Goal: Information Seeking & Learning: Learn about a topic

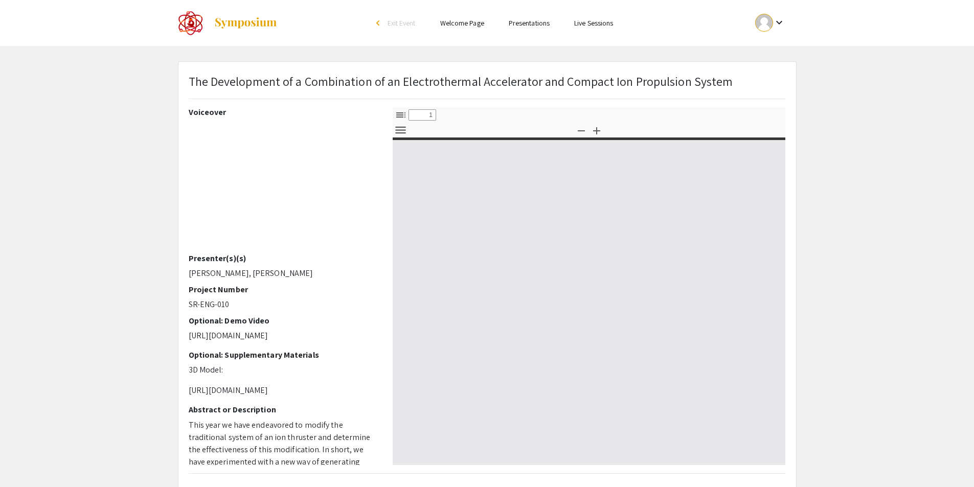
select select "custom"
type input "0"
select select "custom"
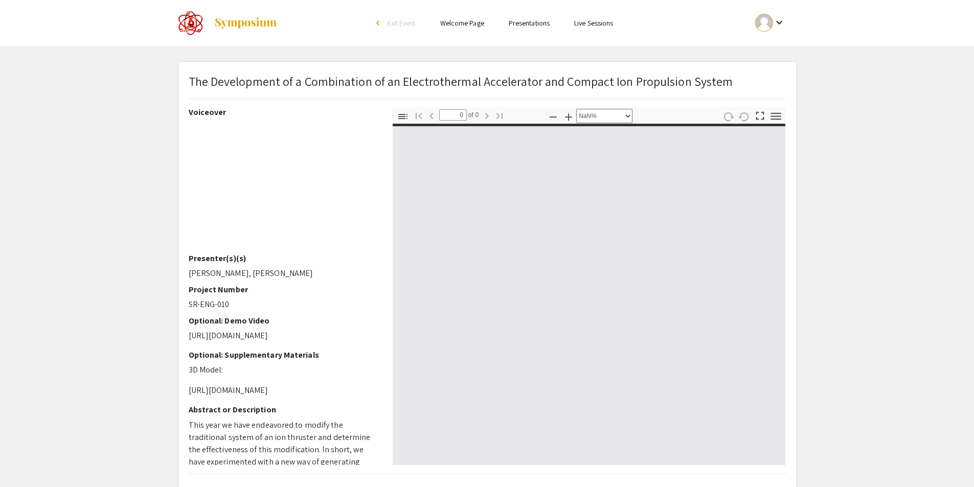
type input "1"
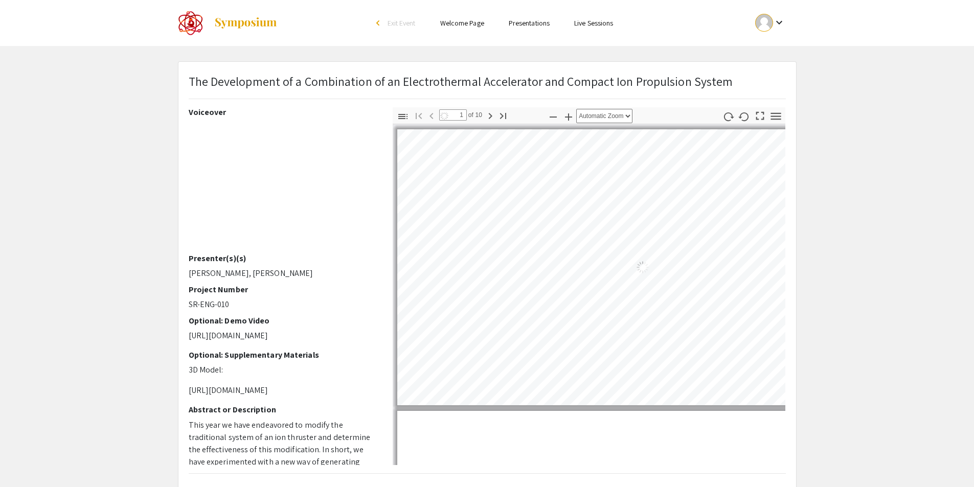
select select "custom"
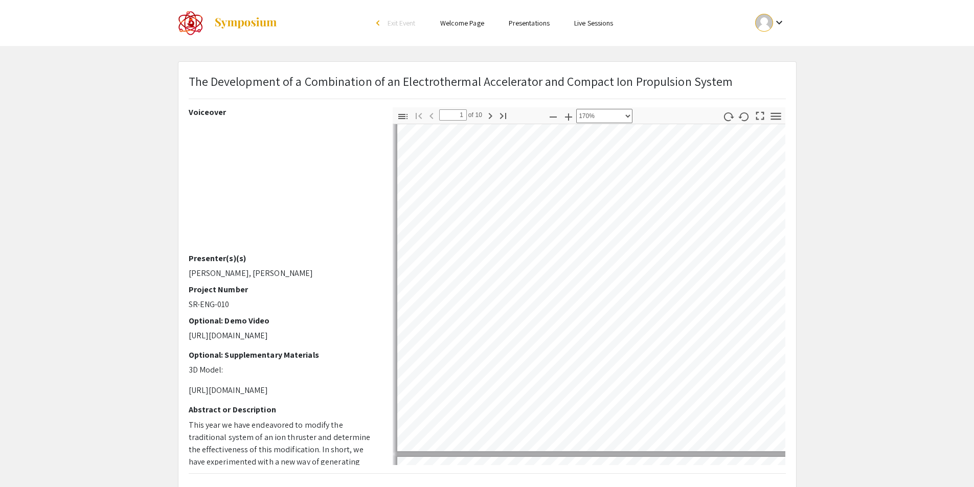
type input "2"
select select "custom"
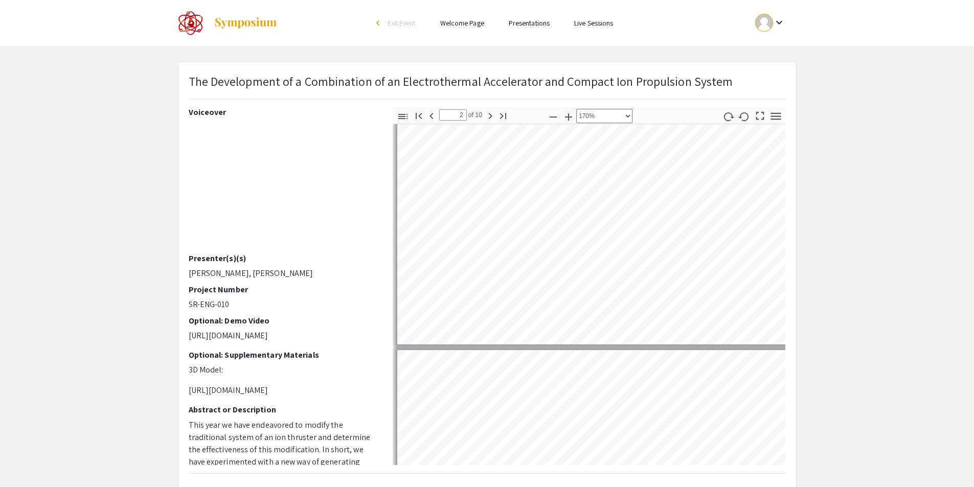
type input "3"
select select "custom"
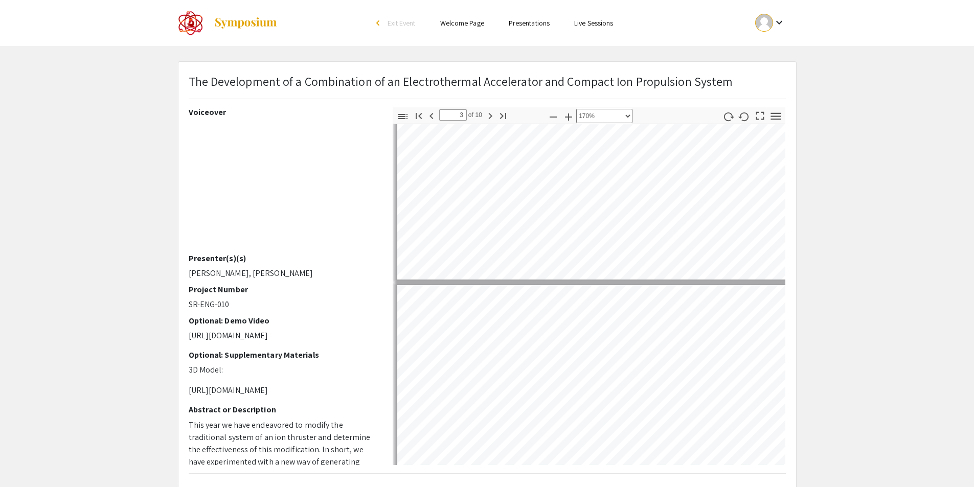
type input "2"
select select "custom"
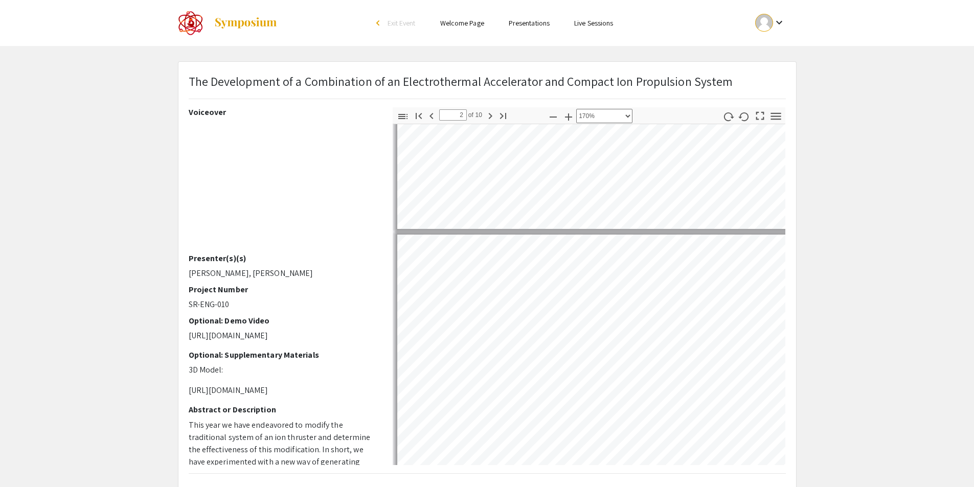
type input "1"
select select "custom"
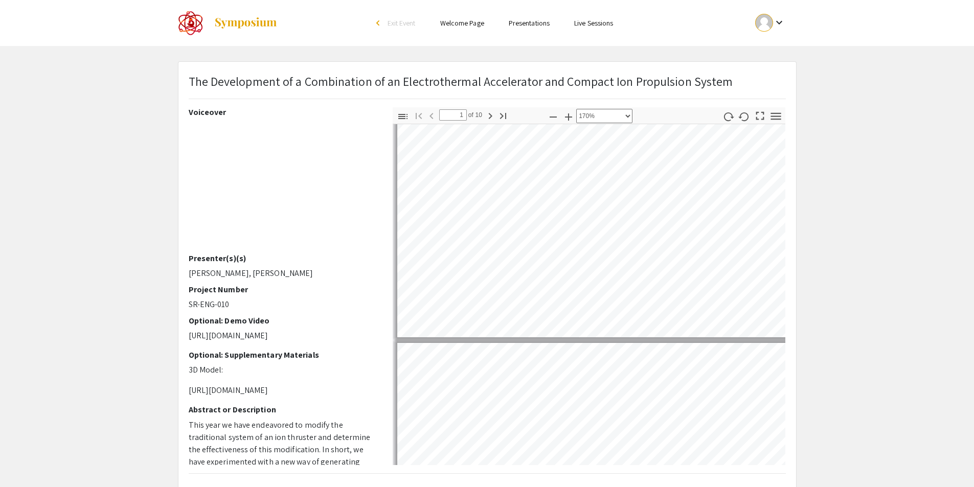
scroll to position [215, 0]
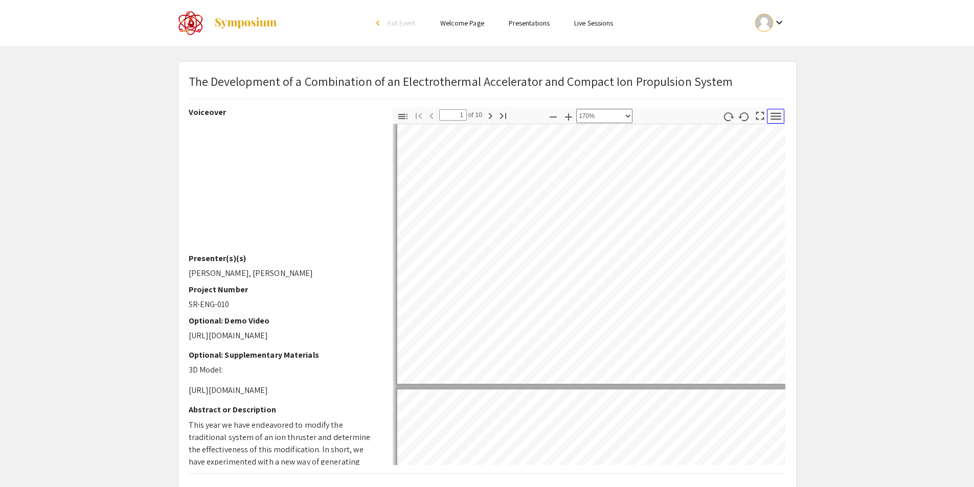
click at [775, 119] on icon "button" at bounding box center [776, 116] width 10 height 7
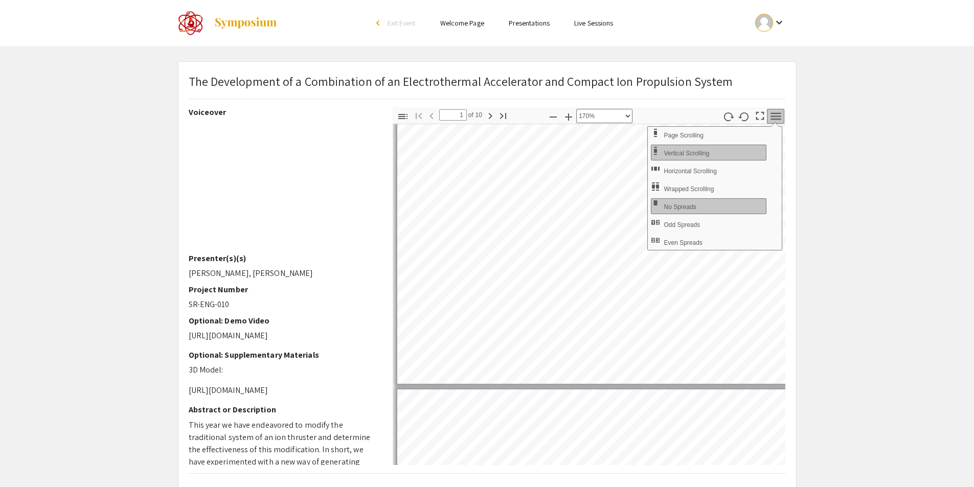
click at [830, 219] on app-presentation "The Development of a Combination of an Electrothermal Accelerator and Compact I…" at bounding box center [487, 298] width 974 height 475
drag, startPoint x: 667, startPoint y: 222, endPoint x: 793, endPoint y: 322, distance: 160.2
click at [793, 322] on div "Thumbnails Document Outline Attachments Layers Current Outline Item Toggle Side…" at bounding box center [589, 286] width 409 height 358
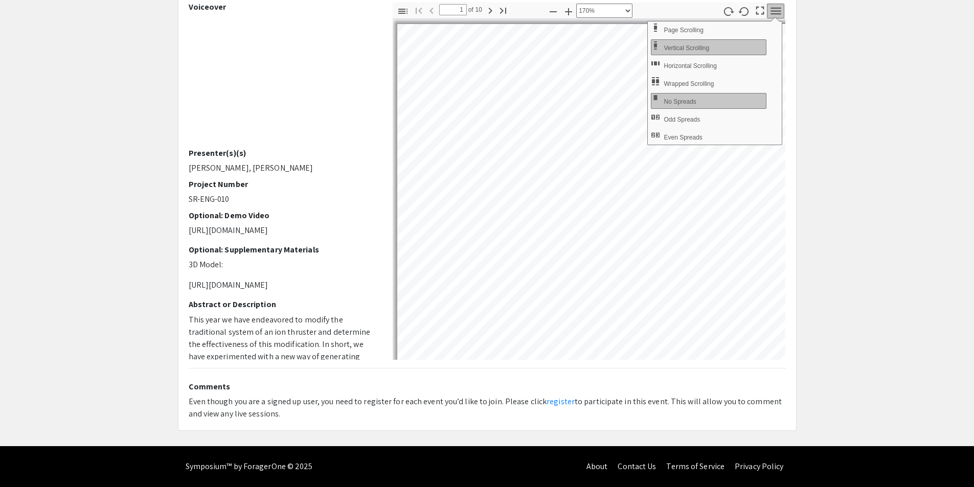
scroll to position [0, 0]
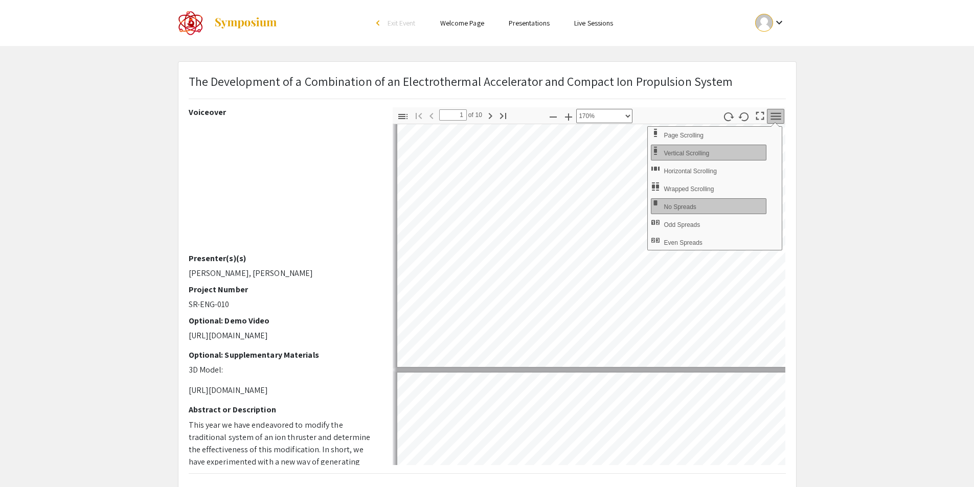
type input "2"
select select "custom"
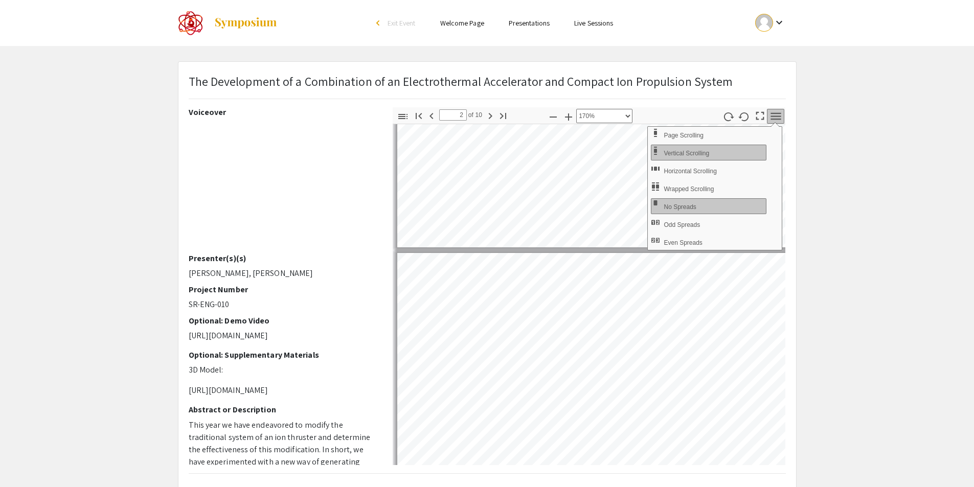
type input "1"
select select "custom"
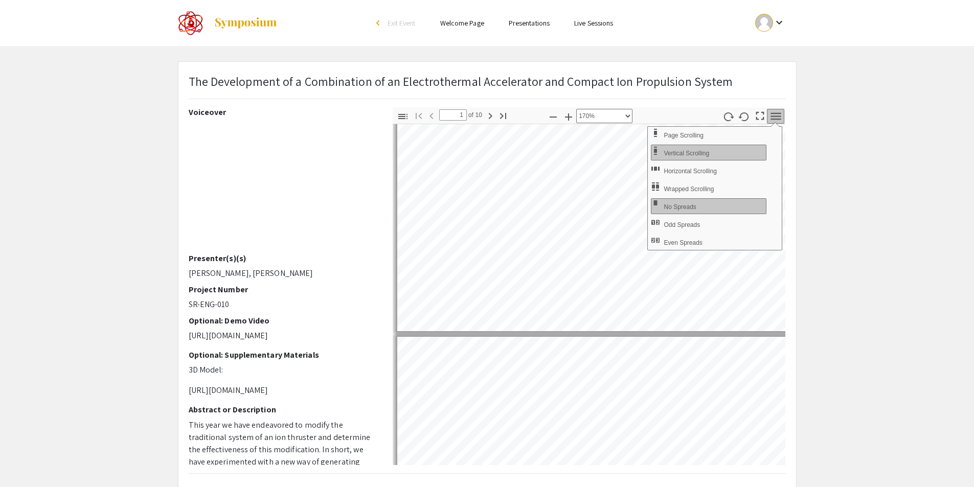
scroll to position [264, 0]
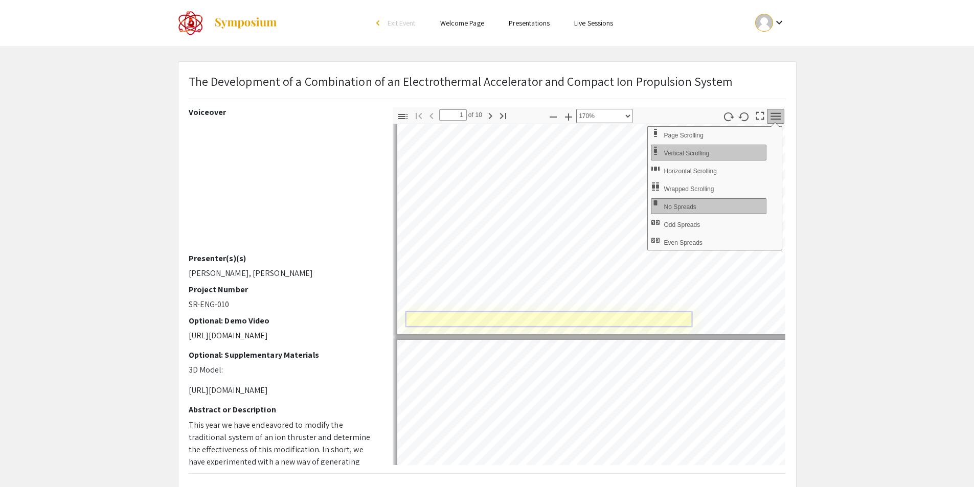
click at [598, 319] on link "Page 1" at bounding box center [548, 319] width 287 height 16
